Goal: Check status: Check status

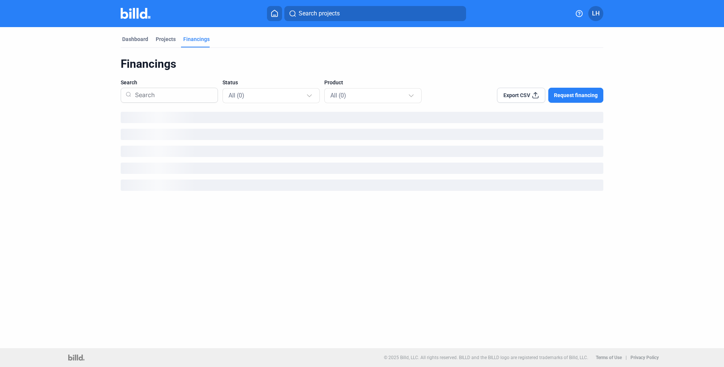
click at [83, 40] on dashboard "Dashboard Projects Financings Financings Search Status All (0) Product All (0) …" at bounding box center [361, 112] width 651 height 170
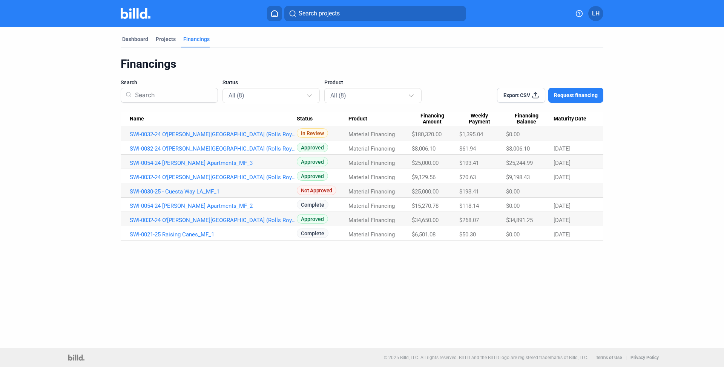
click at [83, 68] on dashboard "Dashboard Projects Financings Financings Search Status All (8) Product All (8) …" at bounding box center [361, 134] width 651 height 214
click at [130, 63] on div "Financings" at bounding box center [362, 64] width 482 height 14
click at [109, 67] on div "Dashboard Projects Financings Financings Search Status All (8) Product All (8) …" at bounding box center [362, 134] width 512 height 214
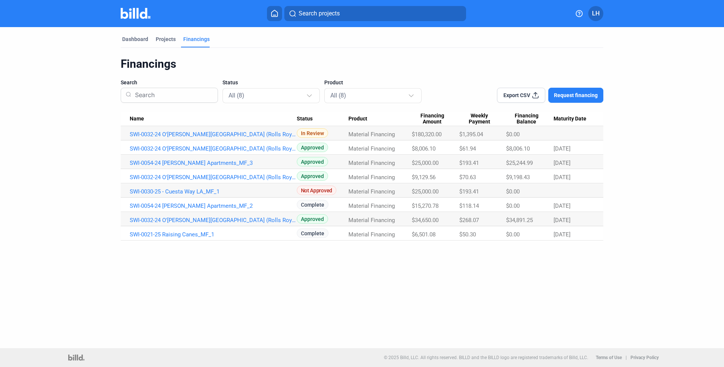
click at [109, 66] on div "Dashboard Projects Financings Financings Search Status All (8) Product All (8) …" at bounding box center [362, 134] width 512 height 214
click at [133, 64] on div "Financings" at bounding box center [362, 64] width 482 height 14
click at [144, 65] on div "Financings" at bounding box center [362, 64] width 482 height 14
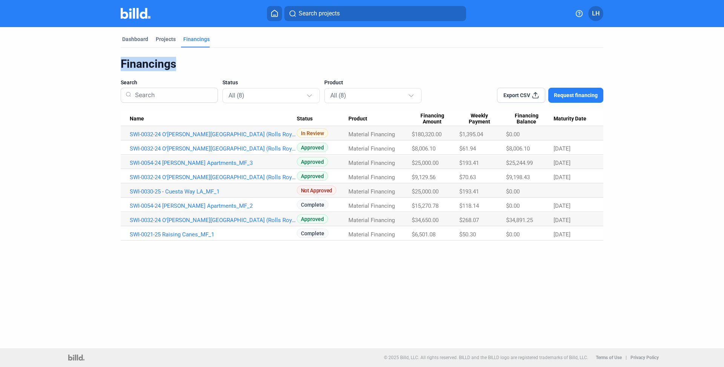
click at [144, 65] on div "Financings" at bounding box center [362, 64] width 482 height 14
click at [115, 63] on div "Dashboard Projects Financings Financings Search Status All (8) Product All (8) …" at bounding box center [362, 134] width 512 height 214
click at [138, 61] on div "Financings" at bounding box center [362, 64] width 482 height 14
click at [87, 74] on dashboard "Dashboard Projects Financings Financings Search Status All (8) Product All (8) …" at bounding box center [361, 134] width 651 height 214
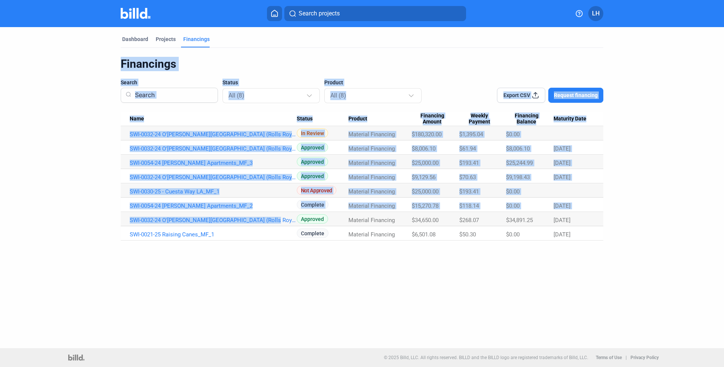
drag, startPoint x: 119, startPoint y: 128, endPoint x: 138, endPoint y: 225, distance: 98.7
click at [138, 225] on div "Dashboard Projects Financings Financings Search Status All (8) Product All (8) …" at bounding box center [362, 134] width 512 height 214
click at [134, 262] on div "Dashboard Projects Financings Financings Search Status All (8) Product All (8) …" at bounding box center [362, 187] width 724 height 321
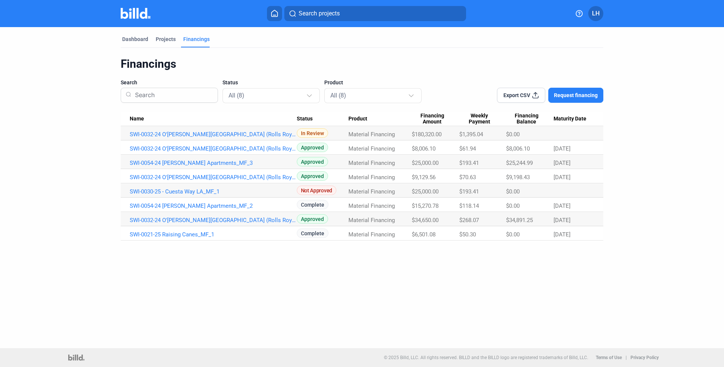
click at [240, 60] on div "Financings" at bounding box center [362, 64] width 482 height 14
click at [173, 43] on div "Projects" at bounding box center [165, 41] width 23 height 12
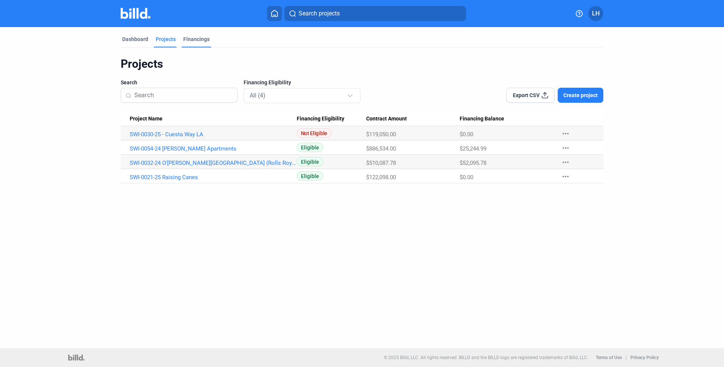
click at [189, 41] on div "Financings" at bounding box center [196, 39] width 26 height 8
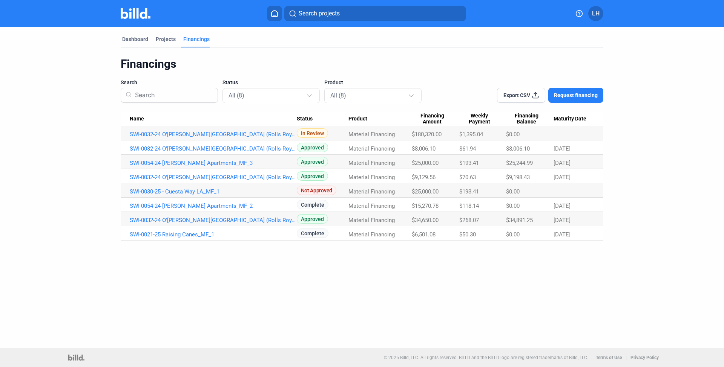
click at [197, 262] on div "Dashboard Projects Financings Financings Search Status All (8) Product All (8) …" at bounding box center [362, 187] width 724 height 321
click at [159, 110] on div "Financings Search Status All (8) Product All (8) Export CSV Request financing N…" at bounding box center [362, 149] width 482 height 184
click at [129, 41] on div "Dashboard" at bounding box center [135, 39] width 26 height 8
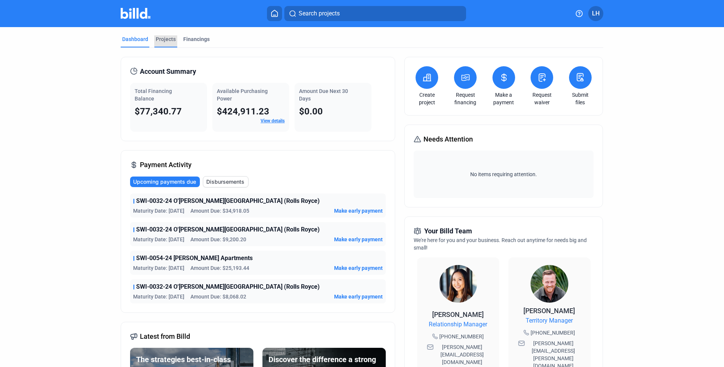
click at [165, 37] on div "Projects" at bounding box center [166, 39] width 20 height 8
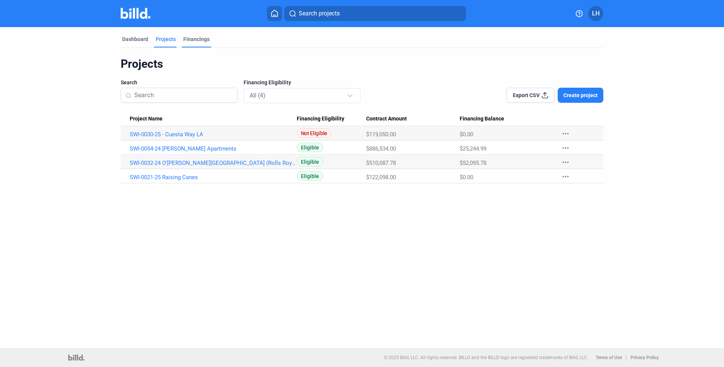
click at [194, 41] on div "Financings" at bounding box center [196, 39] width 26 height 8
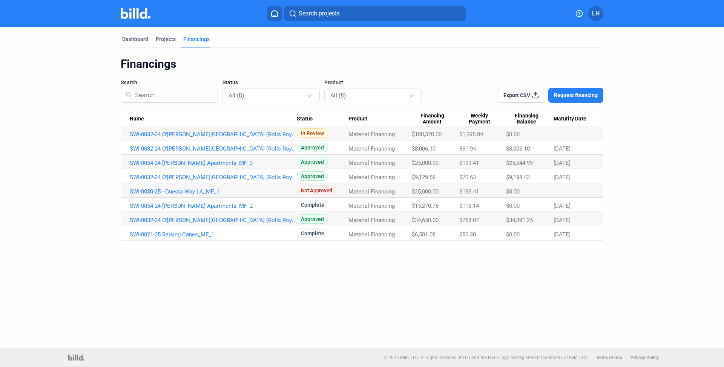
click at [118, 55] on div "Dashboard Projects Financings Financings Search Status All (8) Product All (8) …" at bounding box center [362, 134] width 512 height 214
click at [99, 104] on dashboard "Dashboard Projects Financings Financings Search Status All (8) Product All (8) …" at bounding box center [361, 134] width 651 height 214
click at [179, 263] on div "Dashboard Projects Financings Financings Search Status All (8) Product All (8) …" at bounding box center [362, 187] width 724 height 321
click at [134, 38] on div "Dashboard" at bounding box center [135, 39] width 26 height 8
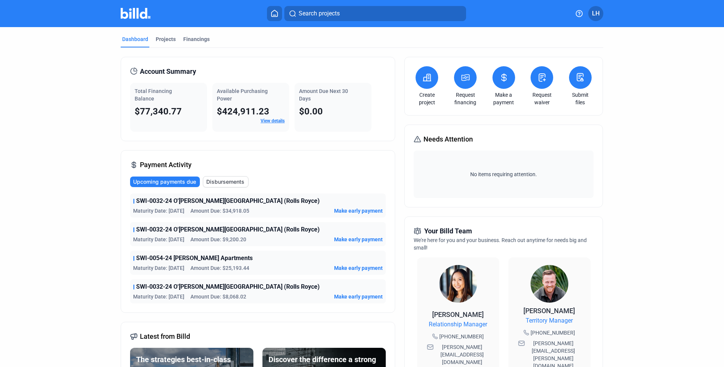
click at [67, 80] on dashboard "Dashboard Projects Financings Account Summary Total Financing Balance $77,340.7…" at bounding box center [361, 287] width 651 height 521
drag, startPoint x: 107, startPoint y: 220, endPoint x: 155, endPoint y: 232, distance: 49.3
click at [155, 232] on div "Dashboard Projects Financings Account Summary Total Financing Balance $77,340.7…" at bounding box center [362, 287] width 512 height 521
click at [140, 242] on span "Maturity Date: [DATE]" at bounding box center [158, 240] width 51 height 8
drag, startPoint x: 140, startPoint y: 243, endPoint x: 125, endPoint y: 227, distance: 21.6
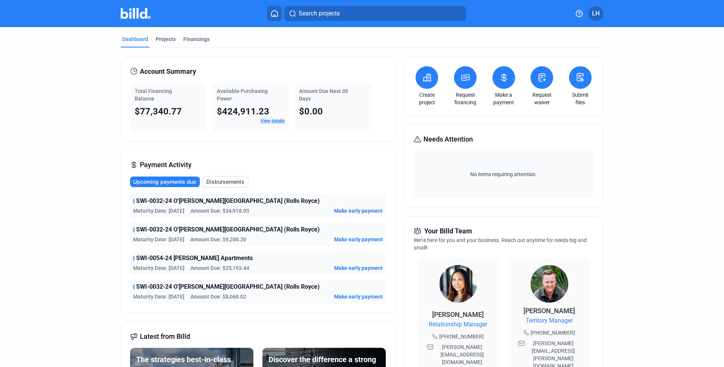
click at [125, 227] on div "Payment Activity Upcoming payments due Disbursements SWI-0032-24 O'Gara Beverly…" at bounding box center [258, 231] width 274 height 163
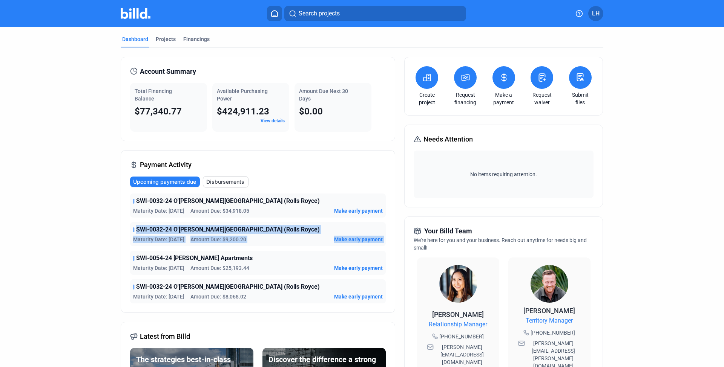
drag, startPoint x: 127, startPoint y: 228, endPoint x: 149, endPoint y: 252, distance: 32.5
click at [149, 252] on div "Payment Activity Upcoming payments due Disbursements SWI-0032-24 O'Gara Beverly…" at bounding box center [258, 231] width 274 height 163
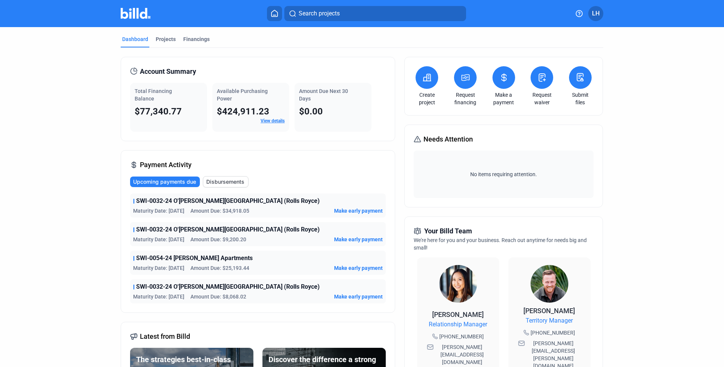
click at [149, 252] on div "SWI-0054-24 Churchill Apartments Maturity Date: 1/20/26 Amount Due: $25,193.44 …" at bounding box center [257, 263] width 255 height 24
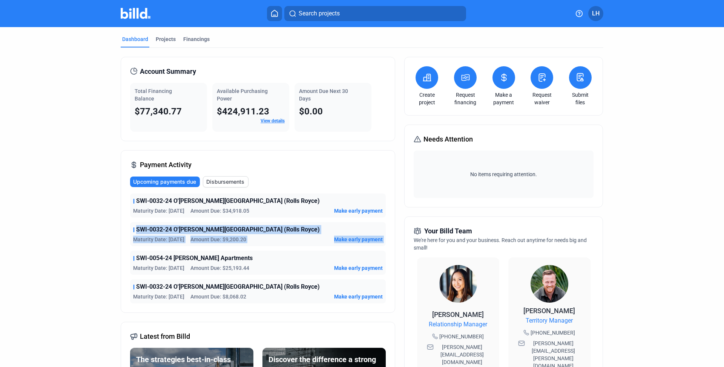
drag, startPoint x: 149, startPoint y: 252, endPoint x: 123, endPoint y: 234, distance: 31.8
click at [123, 234] on div "Payment Activity Upcoming payments due Disbursements SWI-0032-24 O'Gara Beverly…" at bounding box center [258, 231] width 274 height 163
drag, startPoint x: 123, startPoint y: 232, endPoint x: 136, endPoint y: 256, distance: 27.8
click at [139, 258] on div "Payment Activity Upcoming payments due Disbursements SWI-0032-24 O'Gara Beverly…" at bounding box center [258, 231] width 274 height 163
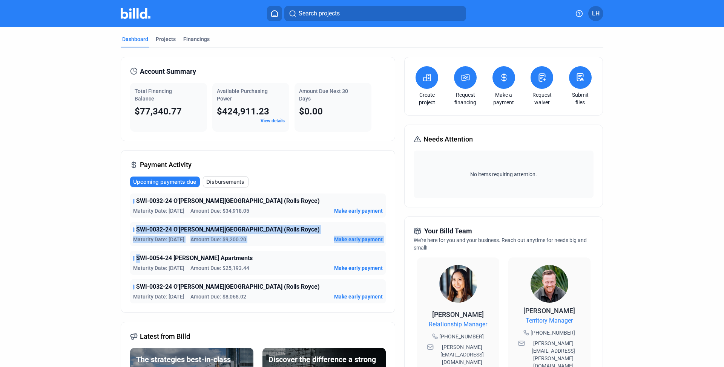
click at [106, 246] on div "Dashboard Projects Financings Account Summary Total Financing Balance $77,340.7…" at bounding box center [362, 287] width 512 height 521
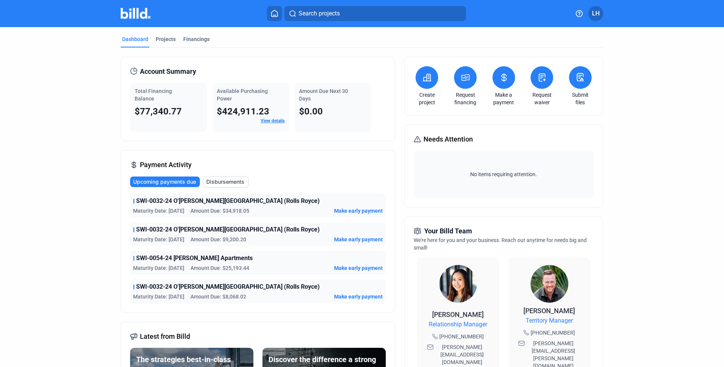
click at [190, 35] on mat-tab-group "Dashboard Projects Financings Account Summary Total Financing Balance $77,340.7…" at bounding box center [362, 287] width 482 height 521
click at [190, 37] on div "Financings" at bounding box center [196, 39] width 26 height 8
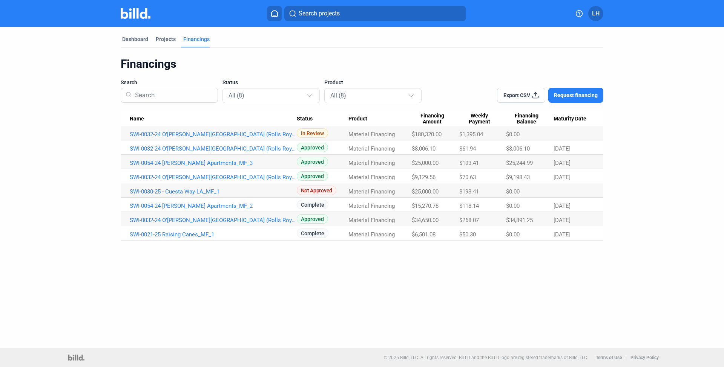
click at [553, 37] on div "Dashboard Projects Financings" at bounding box center [362, 41] width 482 height 12
click at [210, 136] on link "SWI-0032-24 O'[PERSON_NAME][GEOGRAPHIC_DATA] (Rolls Royce)_MF_5" at bounding box center [213, 134] width 167 height 7
click at [202, 135] on link "SWI-0032-24 O'[PERSON_NAME][GEOGRAPHIC_DATA] (Rolls Royce)_MF_5" at bounding box center [213, 134] width 167 height 7
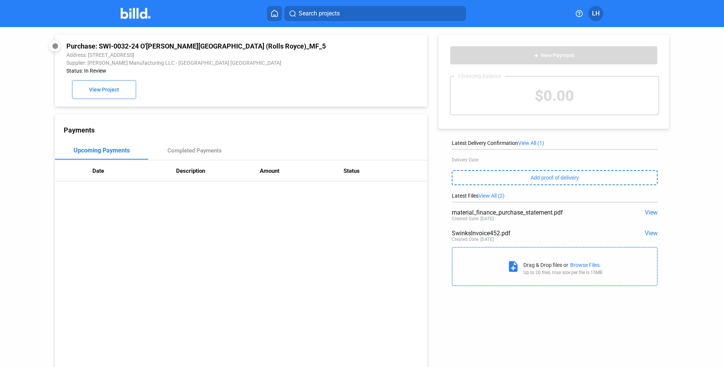
click at [533, 143] on span "View All (1)" at bounding box center [531, 143] width 26 height 6
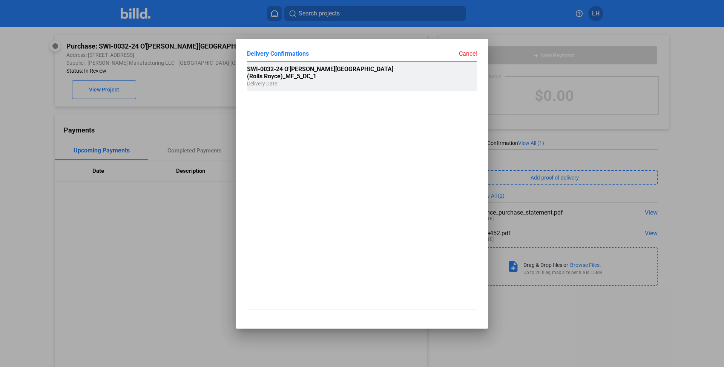
click at [346, 72] on span "SWI-0032-24 O'Gara Beverly Hills (Rolls Royce)_MF_5_DC_1" at bounding box center [320, 73] width 146 height 14
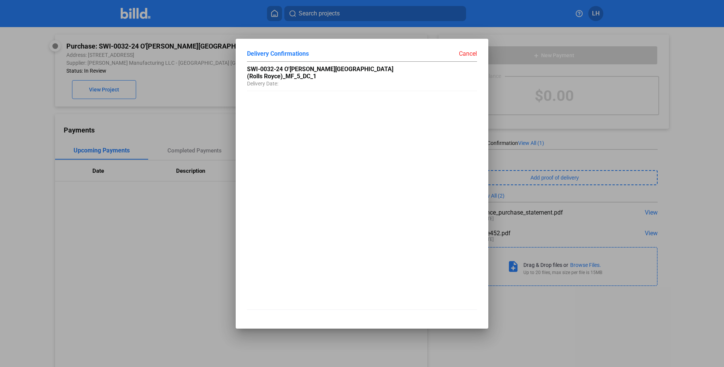
click at [466, 50] on div "Cancel" at bounding box center [419, 54] width 115 height 8
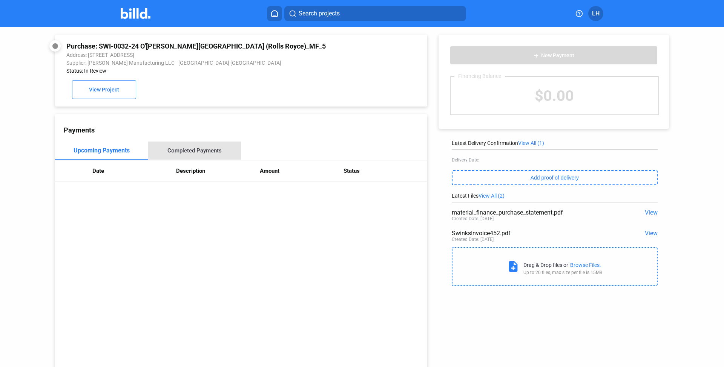
click at [209, 145] on div "Completed Payments" at bounding box center [194, 151] width 93 height 18
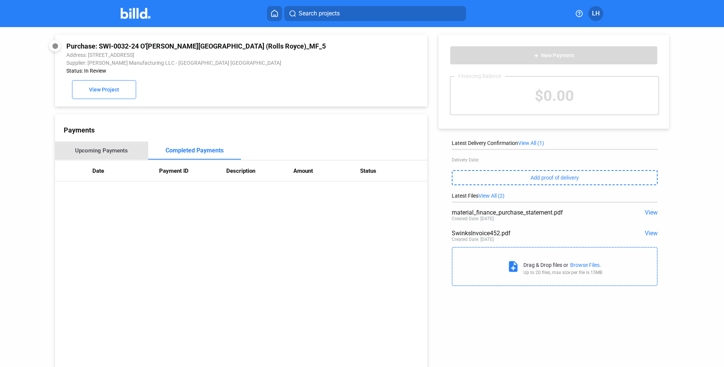
click at [108, 145] on div "Upcoming Payments" at bounding box center [101, 151] width 93 height 18
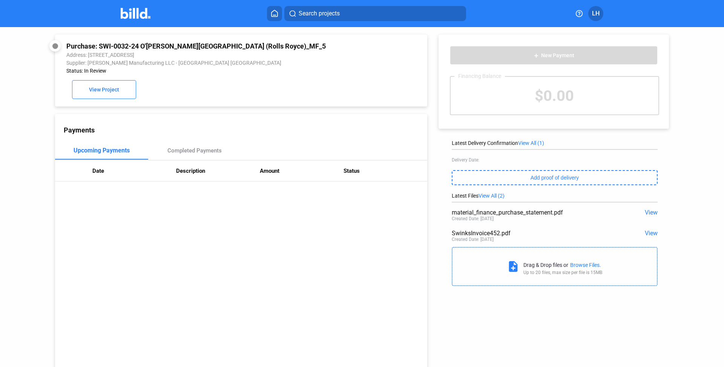
click at [528, 145] on span "View All (1)" at bounding box center [531, 143] width 26 height 6
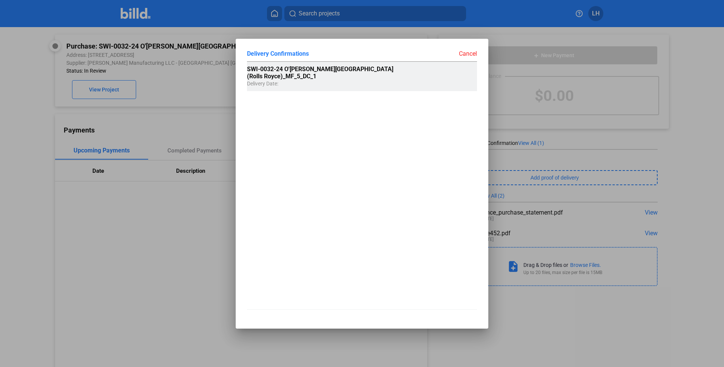
click at [284, 75] on span "SWI-0032-24 O'Gara Beverly Hills (Rolls Royce)_MF_5_DC_1" at bounding box center [320, 73] width 146 height 14
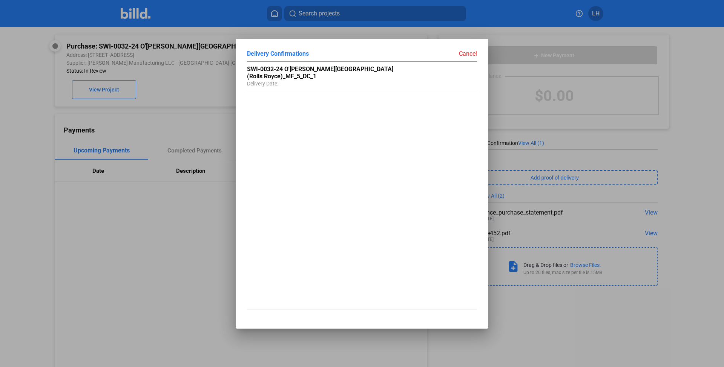
click at [210, 106] on div at bounding box center [362, 183] width 724 height 367
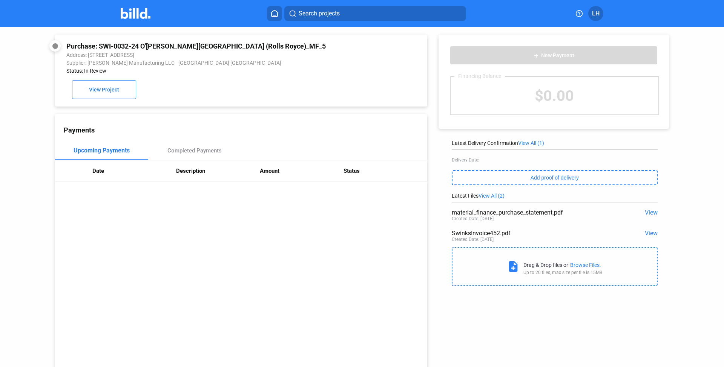
click at [138, 15] on img at bounding box center [136, 13] width 30 height 11
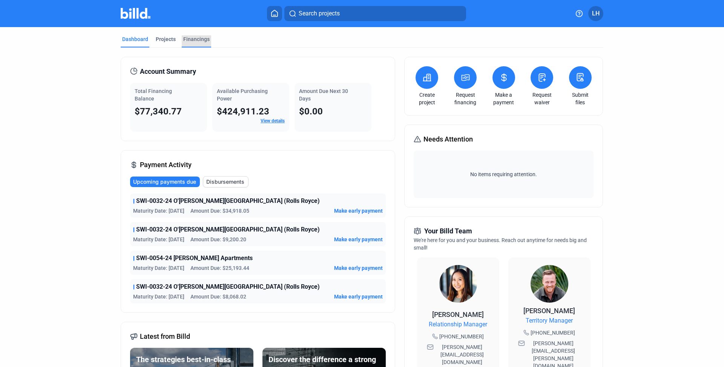
click at [194, 43] on div "Financings" at bounding box center [196, 41] width 29 height 12
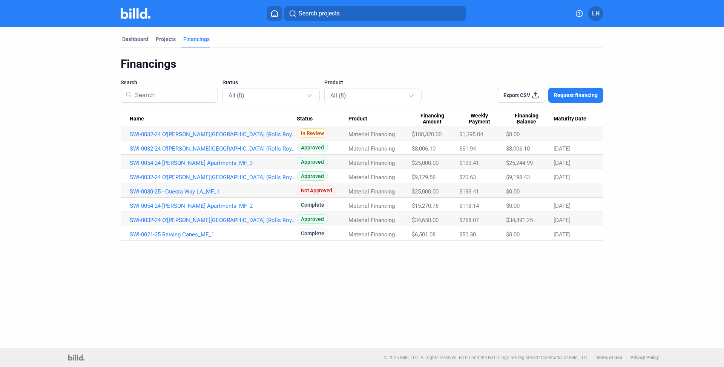
click at [138, 10] on img at bounding box center [136, 13] width 30 height 11
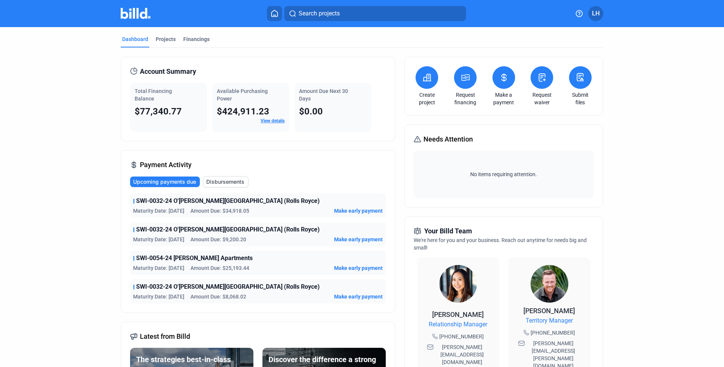
click at [582, 10] on icon at bounding box center [579, 14] width 8 height 8
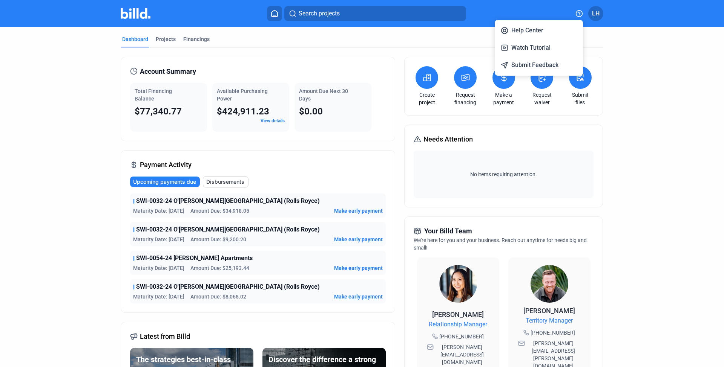
click at [582, 10] on div at bounding box center [362, 183] width 724 height 367
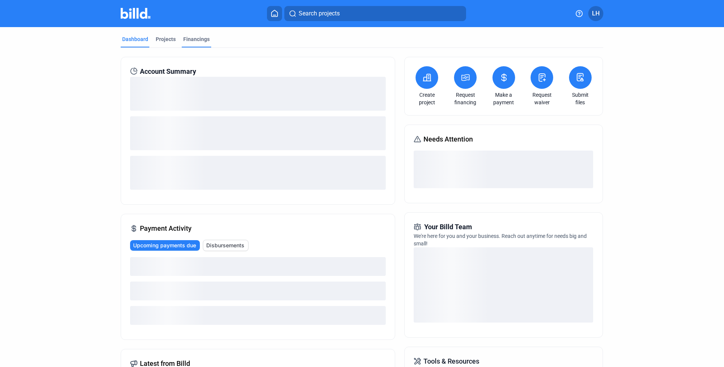
click at [189, 40] on div "Financings" at bounding box center [196, 39] width 26 height 8
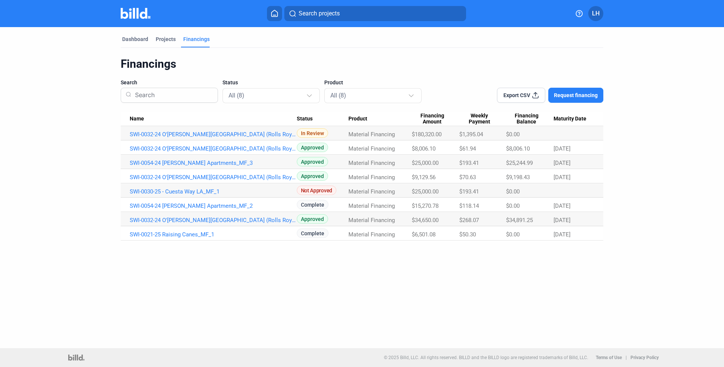
click at [102, 113] on dashboard "Dashboard Projects Financings Financings Search Status All (8) Product All (8) …" at bounding box center [361, 134] width 651 height 214
click at [172, 307] on div "Dashboard Projects Financings Financings Search Status All (8) Product All (8) …" at bounding box center [362, 187] width 724 height 321
click at [167, 309] on div "Dashboard Projects Financings Financings Search Status All (8) Product All (8) …" at bounding box center [362, 187] width 724 height 321
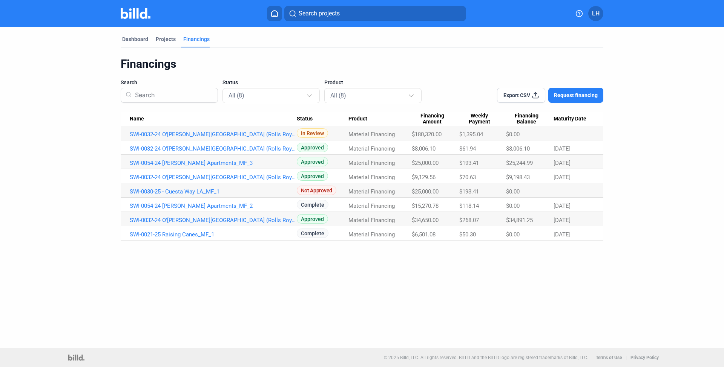
click at [167, 309] on div "Dashboard Projects Financings Financings Search Status All (8) Product All (8) …" at bounding box center [362, 187] width 724 height 321
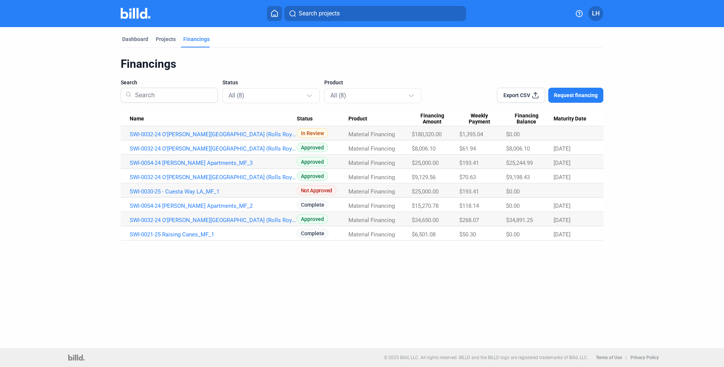
click at [167, 309] on div "Dashboard Projects Financings Financings Search Status All (8) Product All (8) …" at bounding box center [362, 187] width 724 height 321
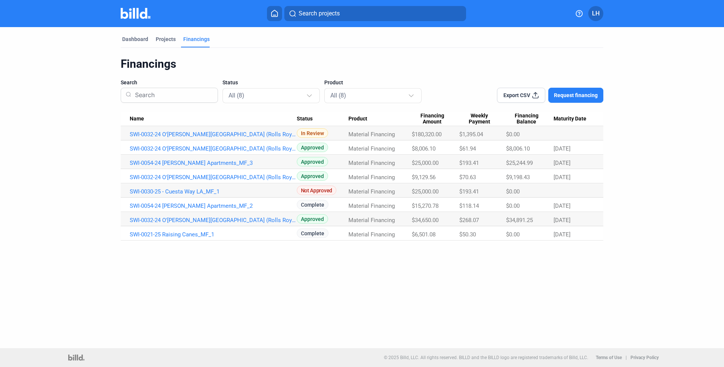
click at [167, 309] on div "Dashboard Projects Financings Financings Search Status All (8) Product All (8) …" at bounding box center [362, 187] width 724 height 321
click at [128, 307] on div "Dashboard Projects Financings Financings Search Status All (8) Product All (8) …" at bounding box center [362, 187] width 724 height 321
